Goal: Task Accomplishment & Management: Complete application form

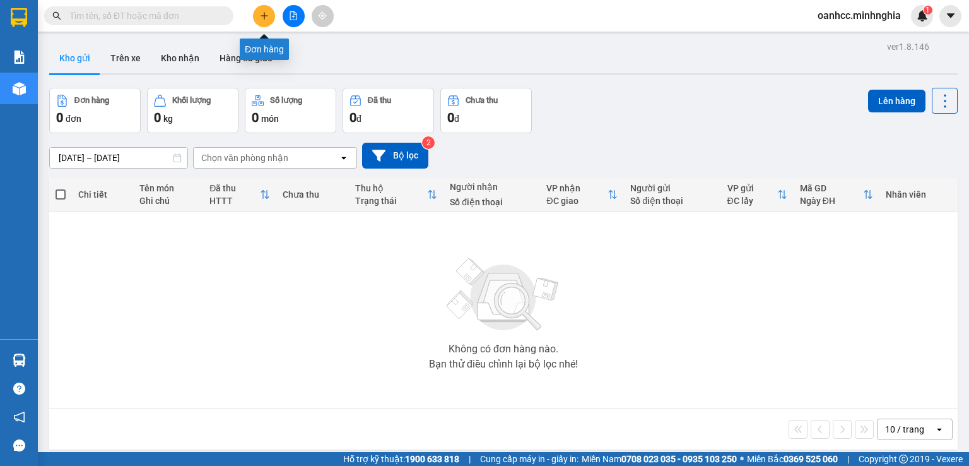
click at [263, 16] on icon "plus" at bounding box center [264, 15] width 9 height 9
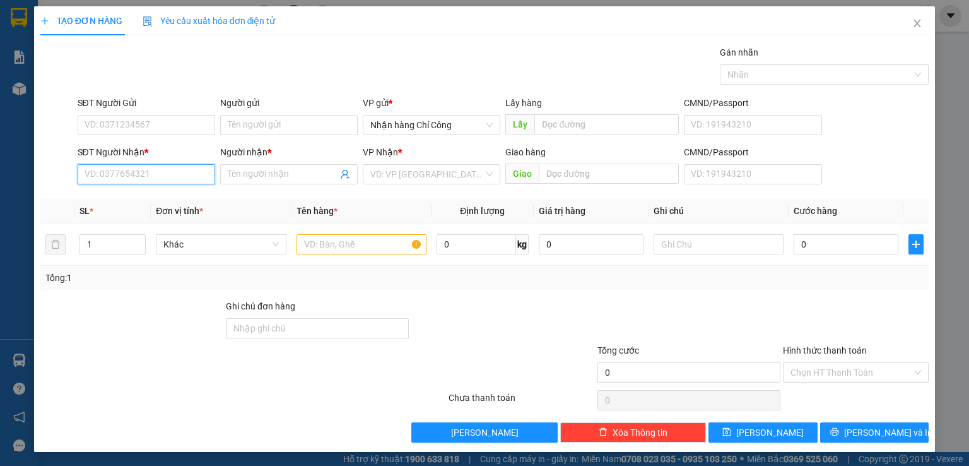
click at [167, 175] on input "SĐT Người Nhận *" at bounding box center [147, 174] width 138 height 20
type input "0837907"
click at [914, 25] on icon "close" at bounding box center [917, 24] width 7 height 8
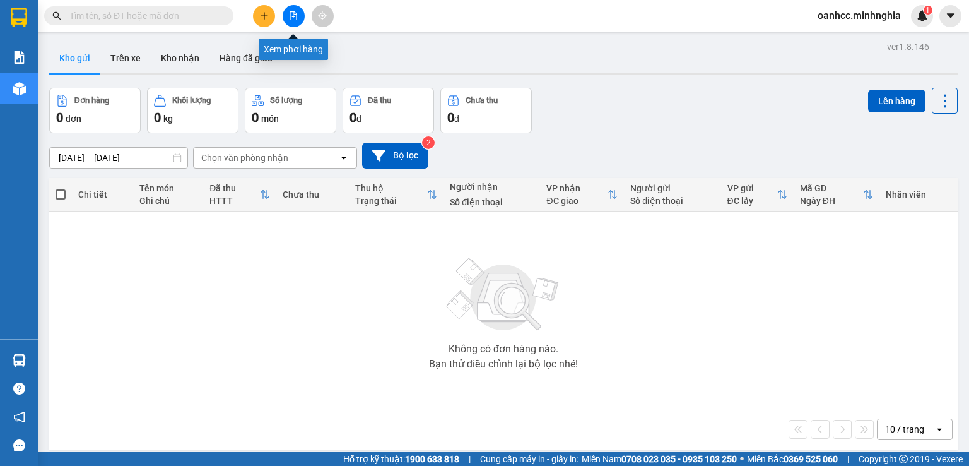
click at [295, 16] on icon "file-add" at bounding box center [293, 15] width 9 height 9
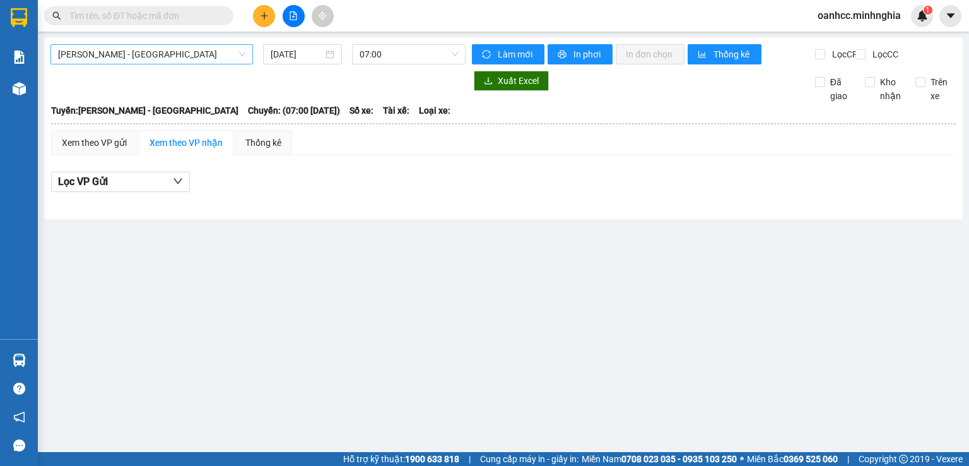
click at [138, 51] on span "[PERSON_NAME] - [GEOGRAPHIC_DATA]" at bounding box center [151, 54] width 187 height 19
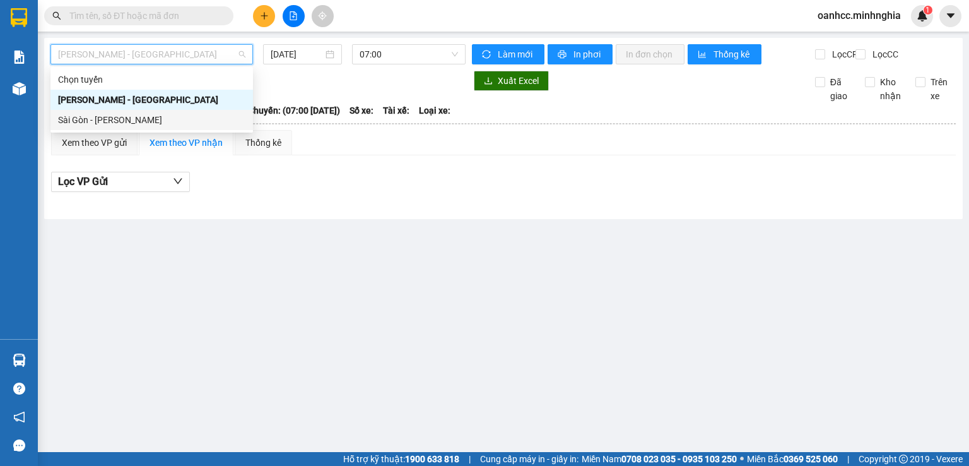
click at [100, 124] on div "Sài Gòn - [PERSON_NAME]" at bounding box center [151, 120] width 187 height 14
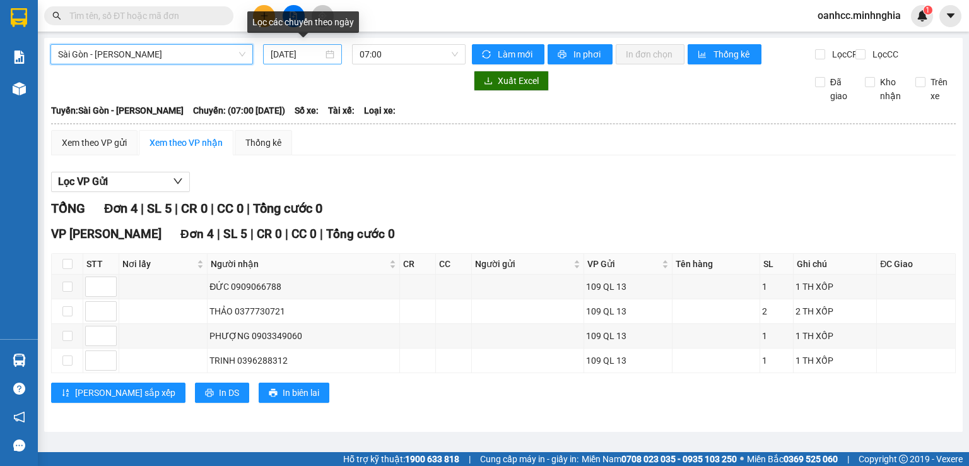
click at [299, 45] on div "[DATE]" at bounding box center [302, 54] width 78 height 20
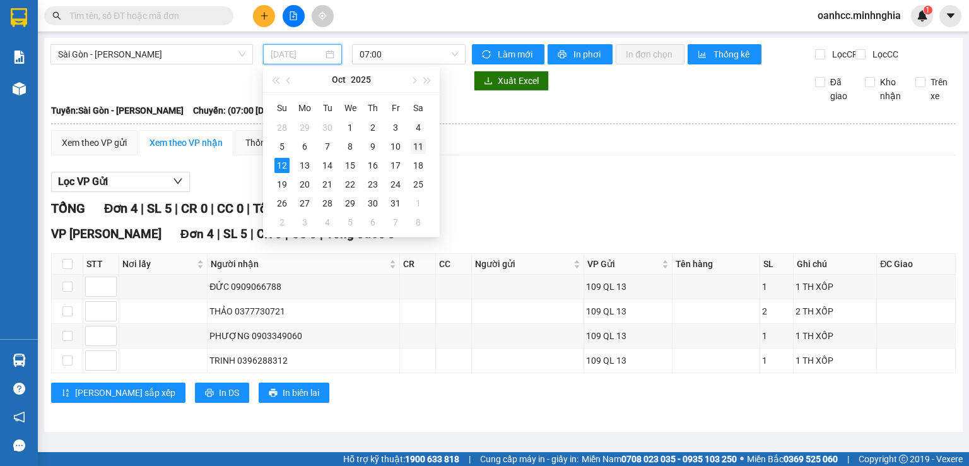
click at [413, 147] on div "11" at bounding box center [418, 146] width 15 height 15
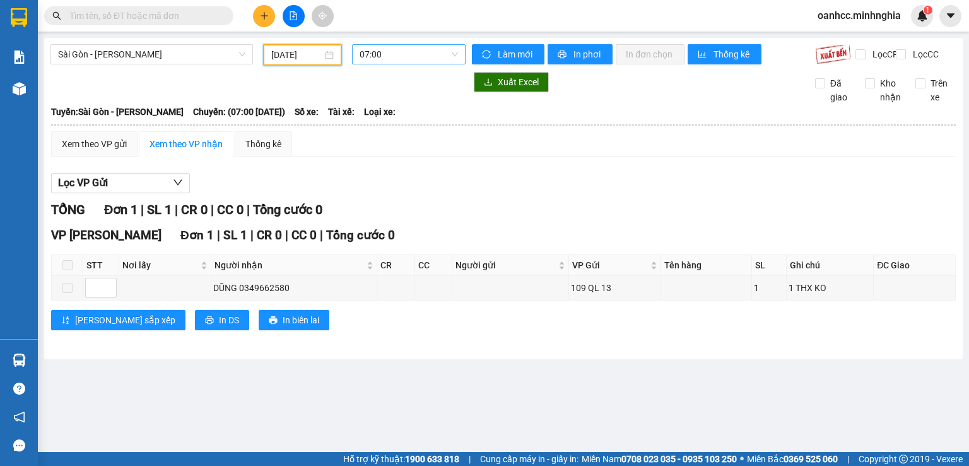
click at [393, 59] on span "07:00" at bounding box center [409, 54] width 99 height 19
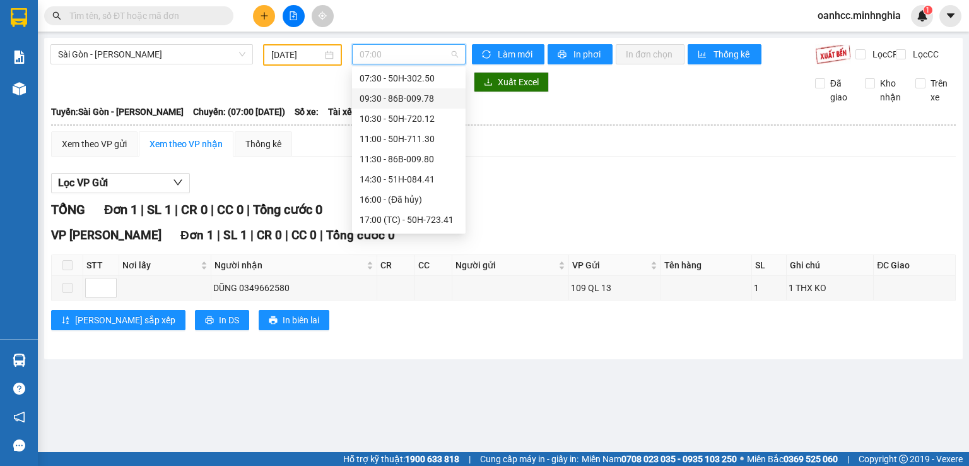
scroll to position [121, 0]
click at [391, 220] on div "22:00 - 50H-363.64" at bounding box center [409, 221] width 98 height 14
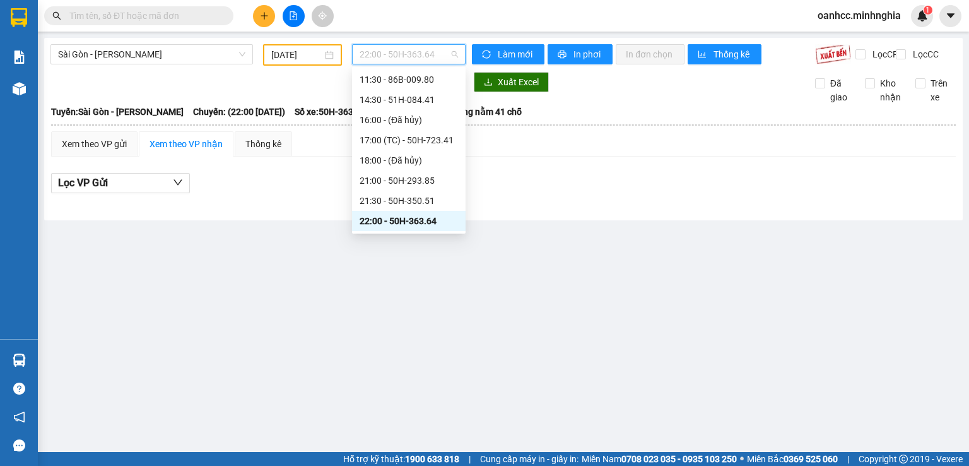
click at [389, 59] on span "22:00 - 50H-363.64" at bounding box center [409, 54] width 99 height 19
click at [392, 120] on div "07:30 - 50H-302.50" at bounding box center [409, 120] width 98 height 14
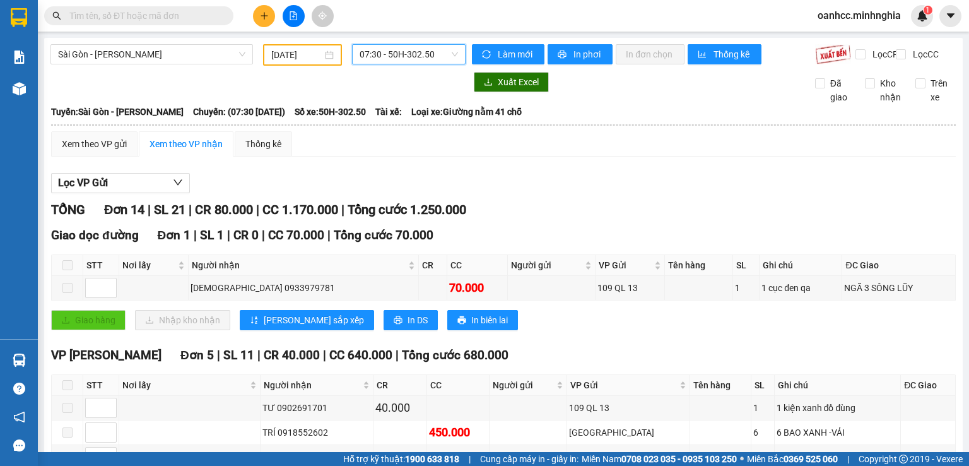
click at [396, 54] on span "07:30 - 50H-302.50" at bounding box center [409, 54] width 99 height 19
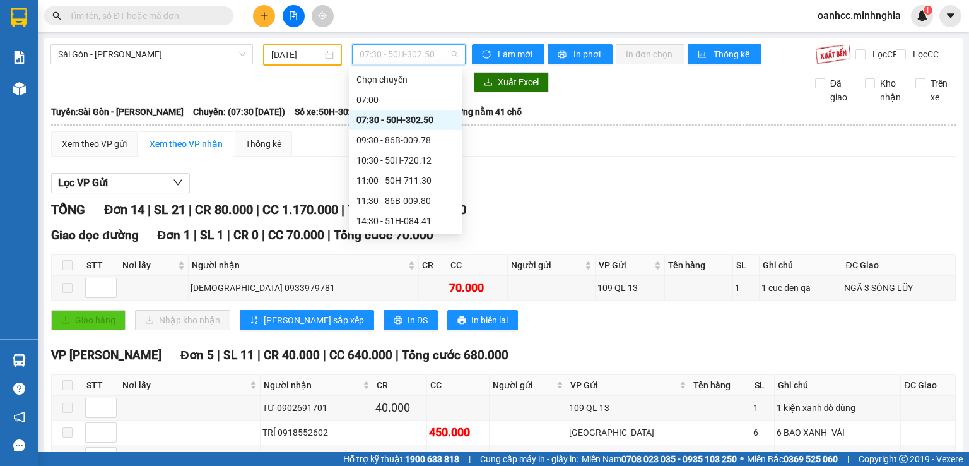
click at [307, 91] on div at bounding box center [257, 82] width 415 height 20
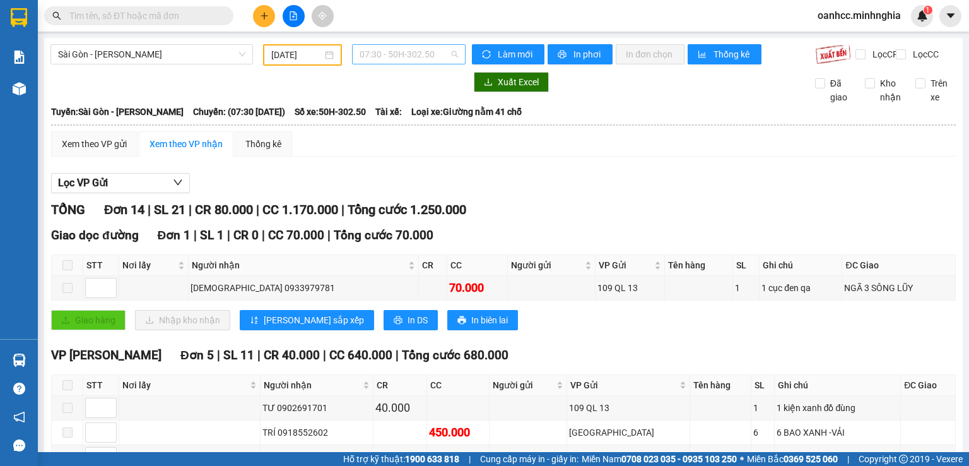
click at [398, 56] on span "07:30 - 50H-302.50" at bounding box center [409, 54] width 99 height 19
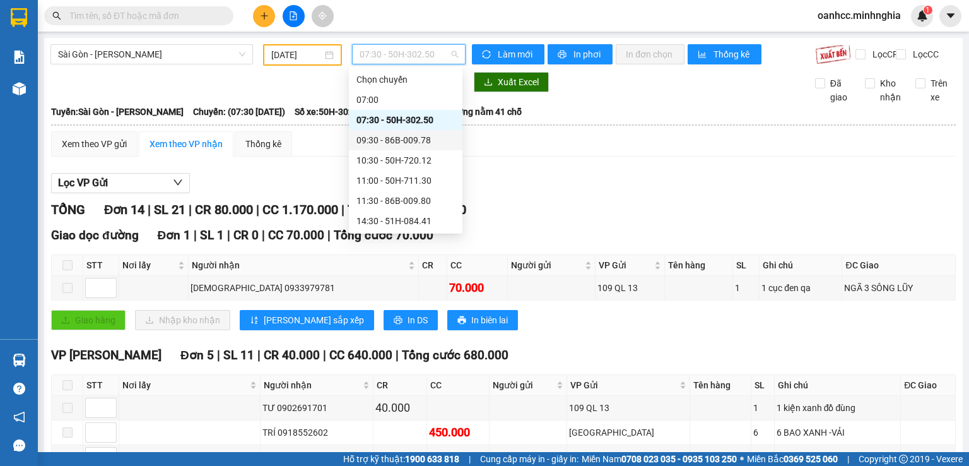
click at [410, 141] on div "09:30 - 86B-009.78" at bounding box center [406, 140] width 98 height 14
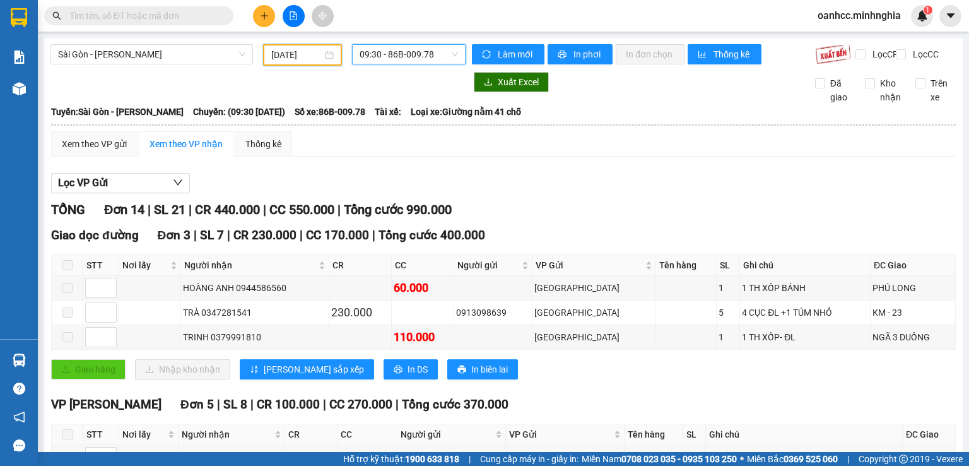
click at [300, 52] on input "[DATE]" at bounding box center [296, 55] width 50 height 14
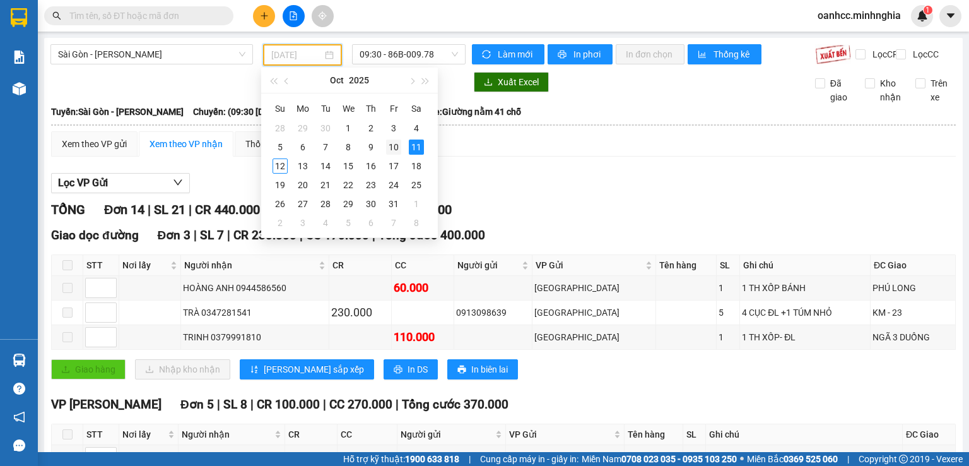
click at [398, 153] on div "10" at bounding box center [393, 146] width 15 height 15
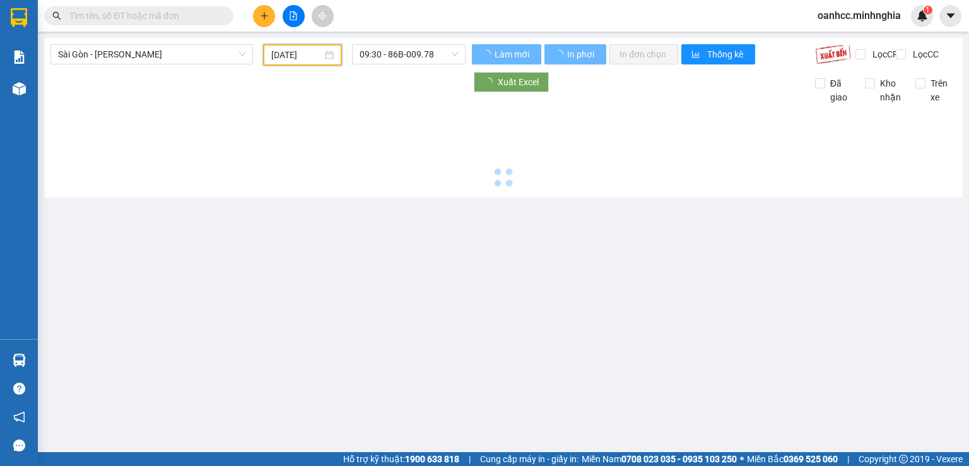
type input "[DATE]"
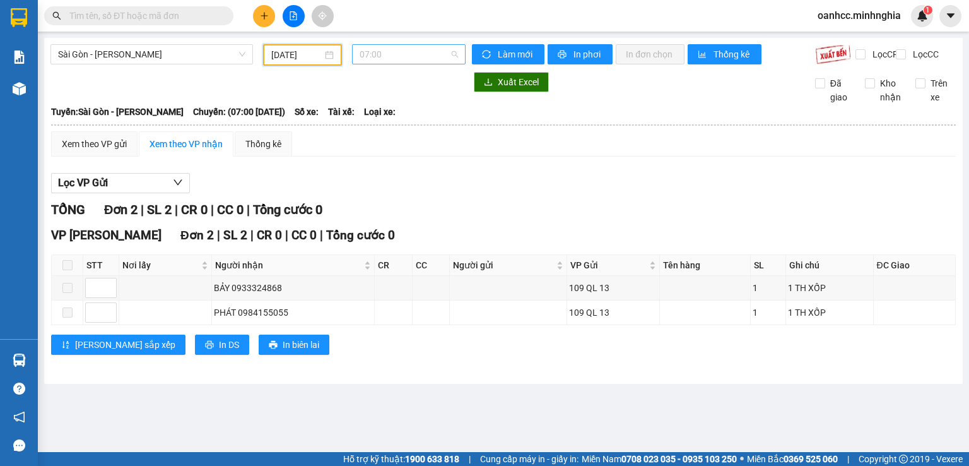
click at [409, 62] on span "07:00" at bounding box center [409, 54] width 99 height 19
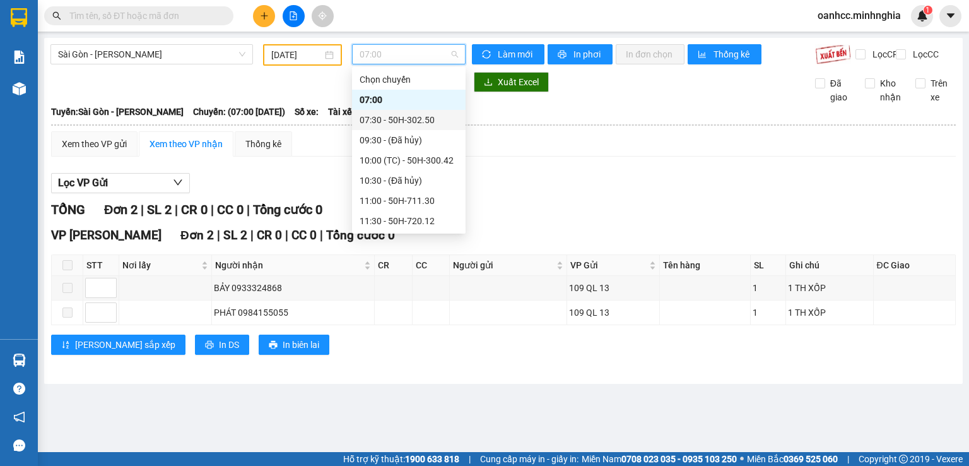
click at [398, 121] on div "07:30 - 50H-302.50" at bounding box center [409, 120] width 98 height 14
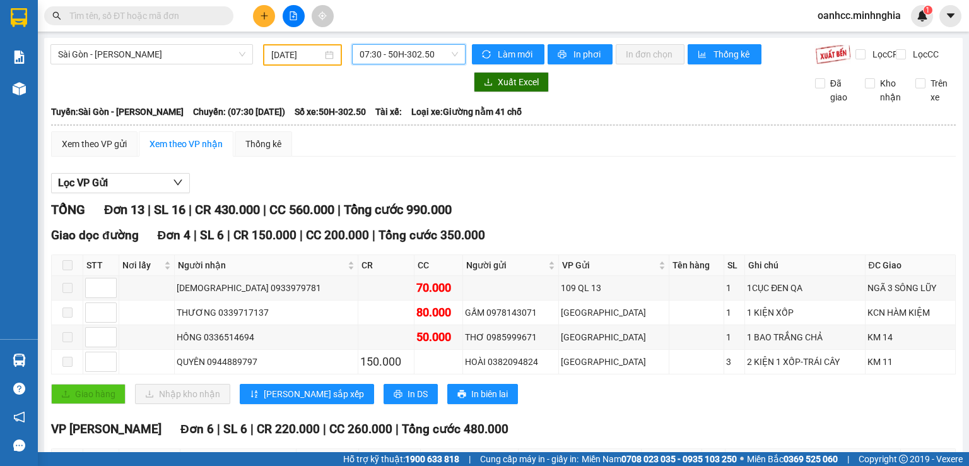
click at [411, 56] on span "07:30 - 50H-302.50" at bounding box center [409, 54] width 99 height 19
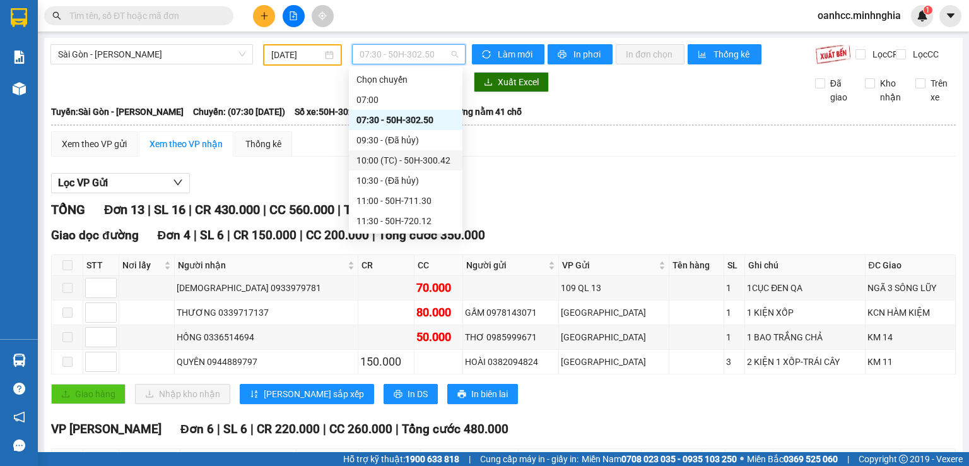
click at [408, 163] on div "10:00 (TC) - 50H-300.42" at bounding box center [406, 160] width 98 height 14
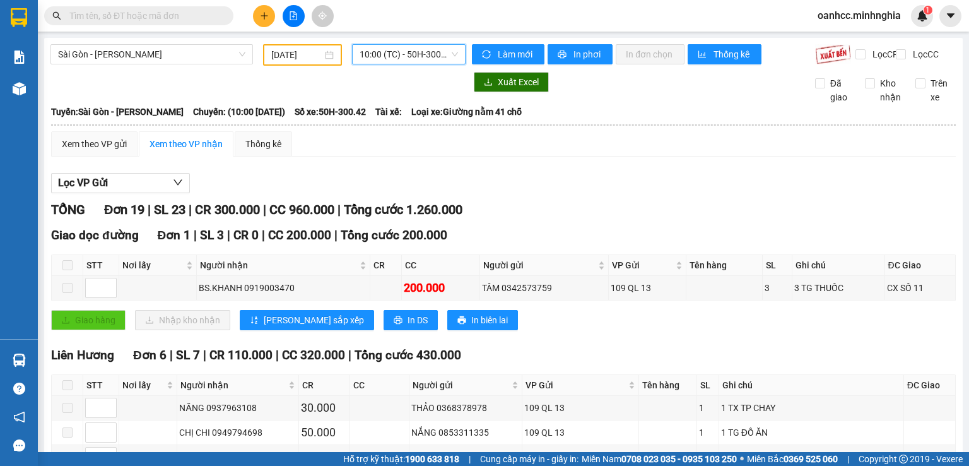
click at [399, 59] on span "10:00 (TC) - 50H-300.42" at bounding box center [409, 54] width 99 height 19
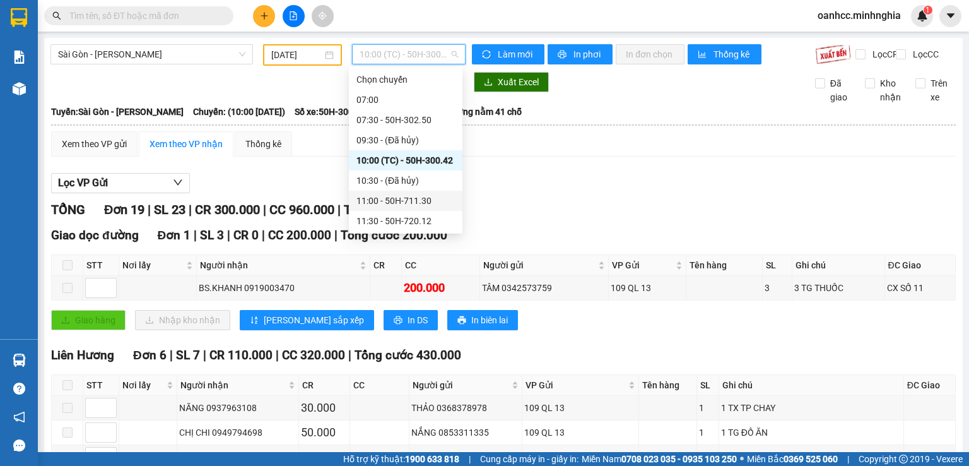
click at [404, 203] on div "11:00 - 50H-711.30" at bounding box center [406, 201] width 98 height 14
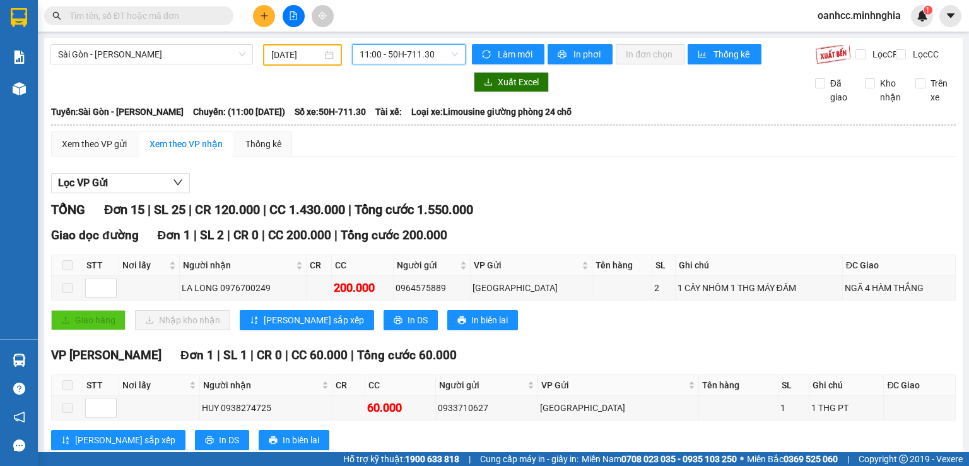
click at [386, 59] on span "11:00 - 50H-711.30" at bounding box center [409, 54] width 99 height 19
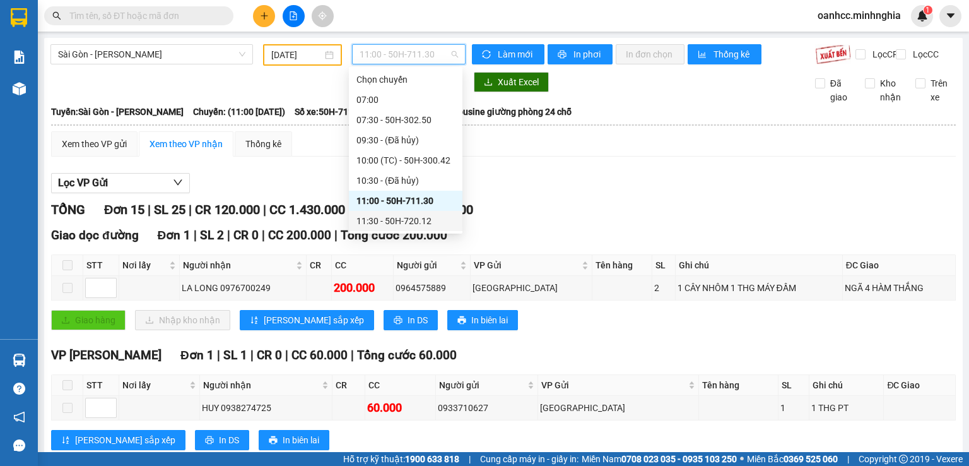
click at [396, 220] on div "11:30 - 50H-720.12" at bounding box center [406, 221] width 98 height 14
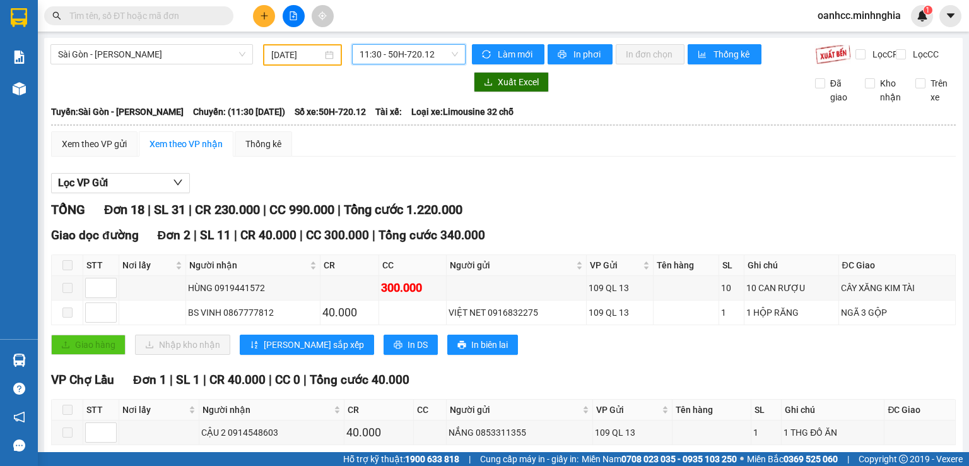
click at [375, 59] on span "11:30 - 50H-720.12" at bounding box center [409, 54] width 99 height 19
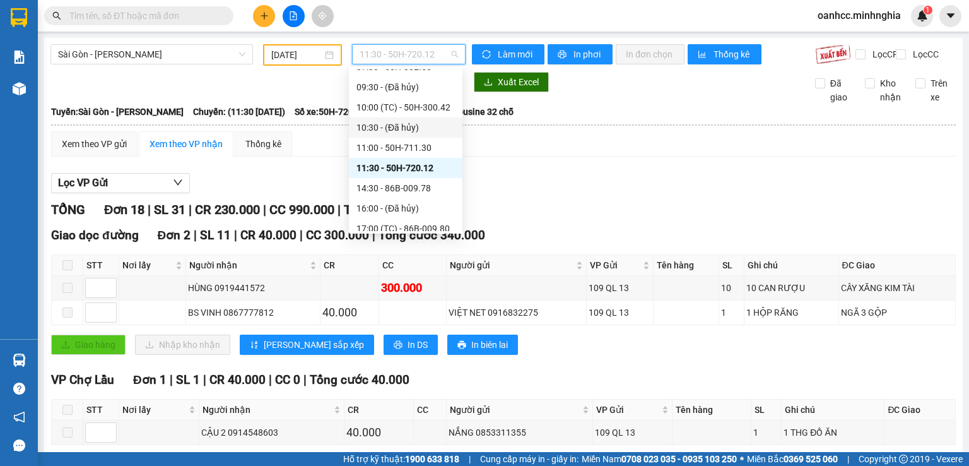
scroll to position [126, 0]
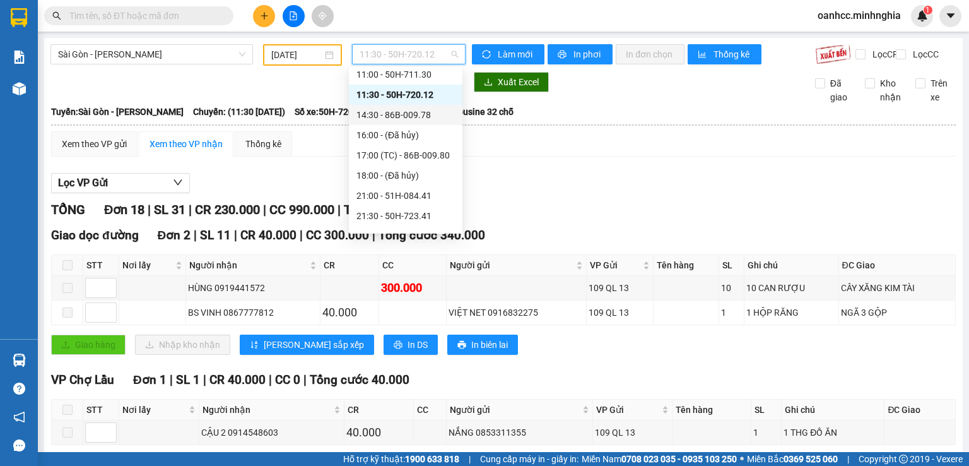
click at [388, 117] on div "14:30 - 86B-009.78" at bounding box center [406, 115] width 98 height 14
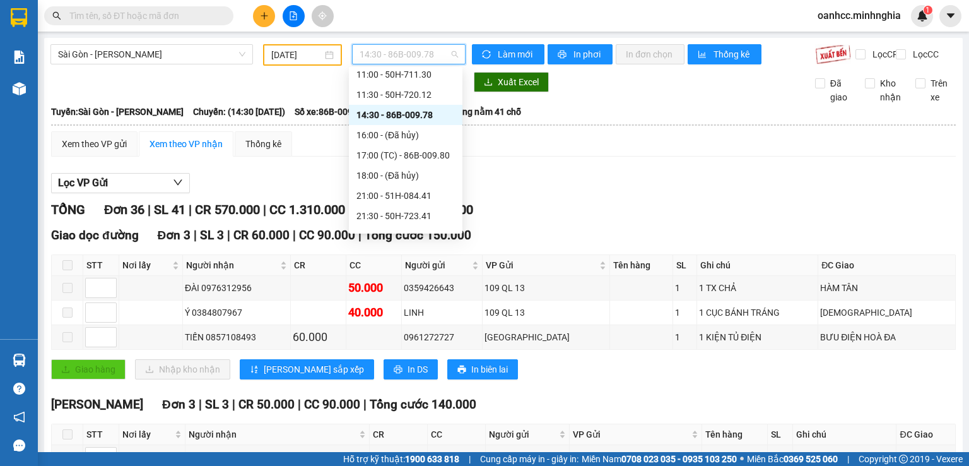
click at [401, 57] on span "14:30 - 86B-009.78" at bounding box center [409, 54] width 99 height 19
click at [420, 153] on div "17:00 (TC) - 86B-009.80" at bounding box center [406, 155] width 98 height 14
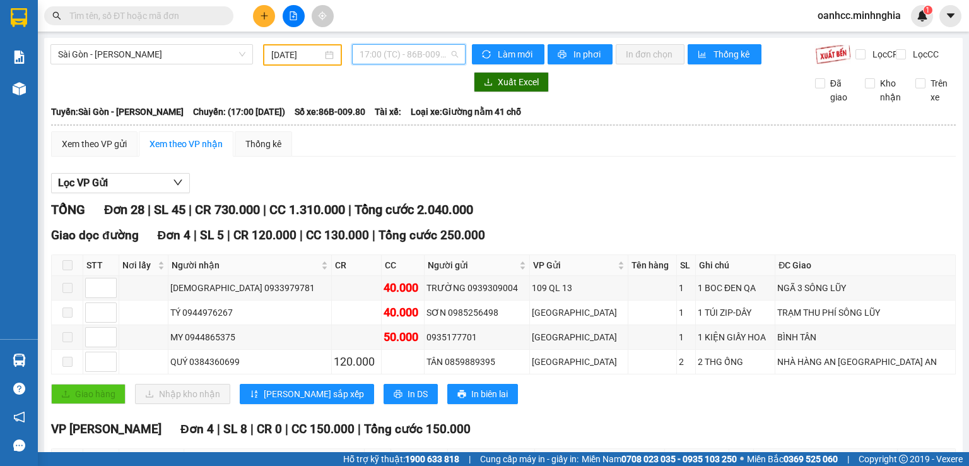
click at [402, 61] on span "17:00 (TC) - 86B-009.80" at bounding box center [409, 54] width 99 height 19
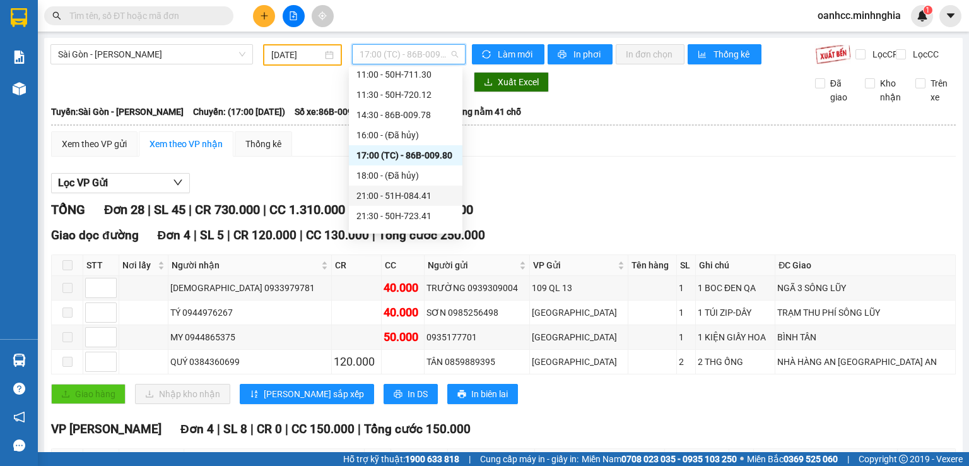
click at [396, 196] on div "21:00 - 51H-084.41" at bounding box center [406, 196] width 98 height 14
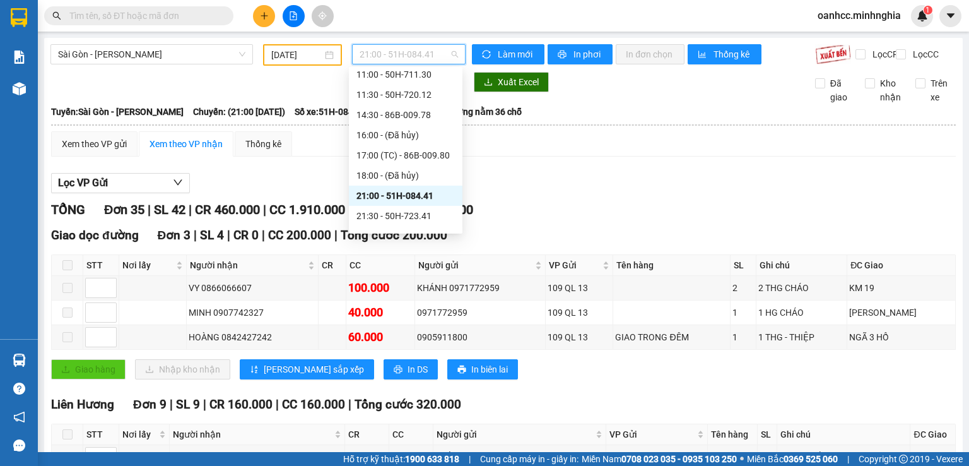
click at [382, 51] on span "21:00 - 51H-084.41" at bounding box center [409, 54] width 99 height 19
click at [396, 215] on div "21:30 - 50H-723.41" at bounding box center [406, 216] width 98 height 14
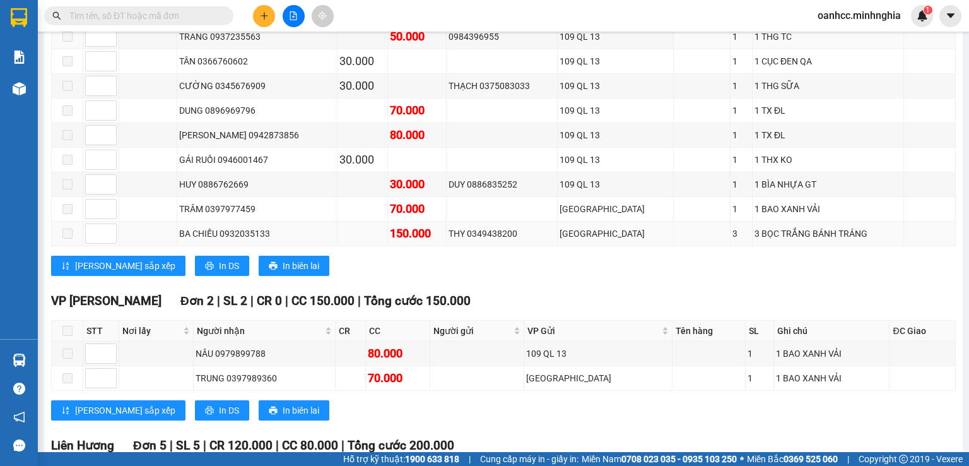
scroll to position [379, 0]
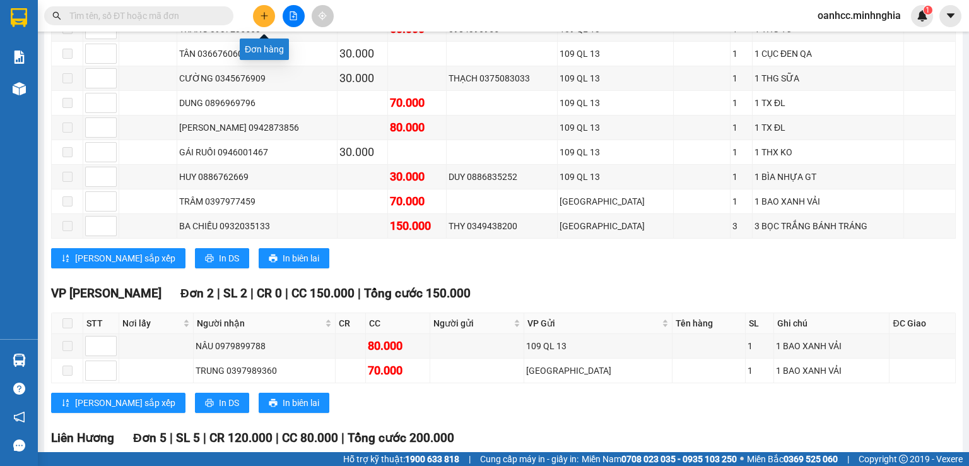
click at [260, 16] on icon "plus" at bounding box center [264, 15] width 9 height 9
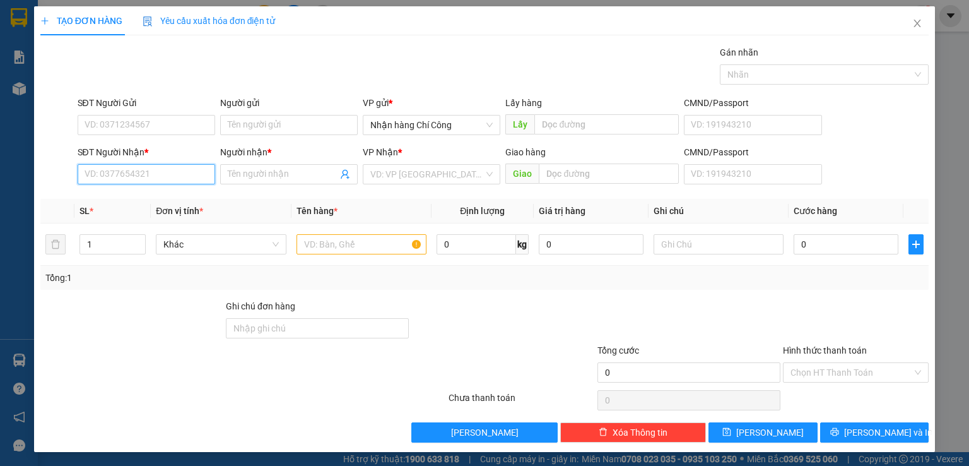
click at [163, 177] on input "SĐT Người Nhận *" at bounding box center [147, 174] width 138 height 20
click at [151, 198] on div "0339254491 - DŨNG" at bounding box center [144, 199] width 121 height 14
type input "0339254491"
type input "DŨNG"
type input "CX 222 LONG KHÁNH"
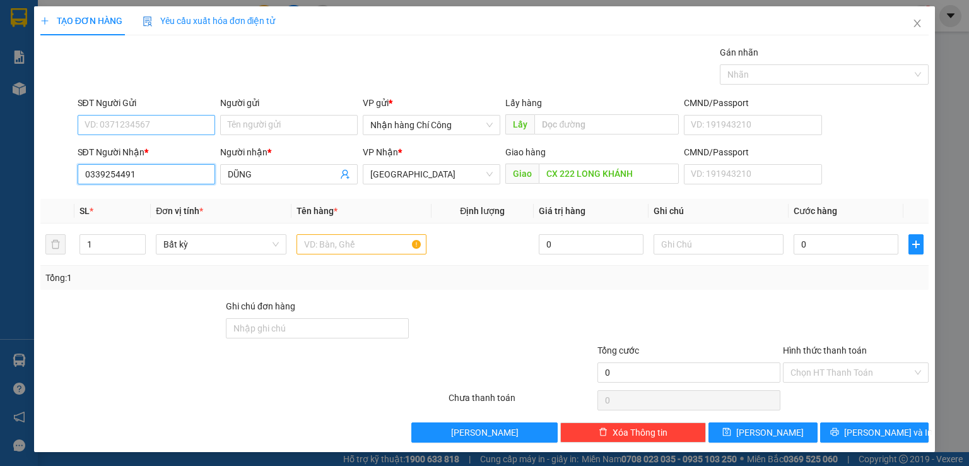
type input "0339254491"
click at [147, 121] on input "SĐT Người Gửi" at bounding box center [147, 125] width 138 height 20
drag, startPoint x: 800, startPoint y: 254, endPoint x: 887, endPoint y: 141, distance: 142.1
click at [887, 141] on form "SĐT Người Gửi VD: 0371234567 Người gửi Tên người gửi VP gửi * Nhận hàng Chí Côn…" at bounding box center [484, 142] width 888 height 93
